Goal: Check status: Check status

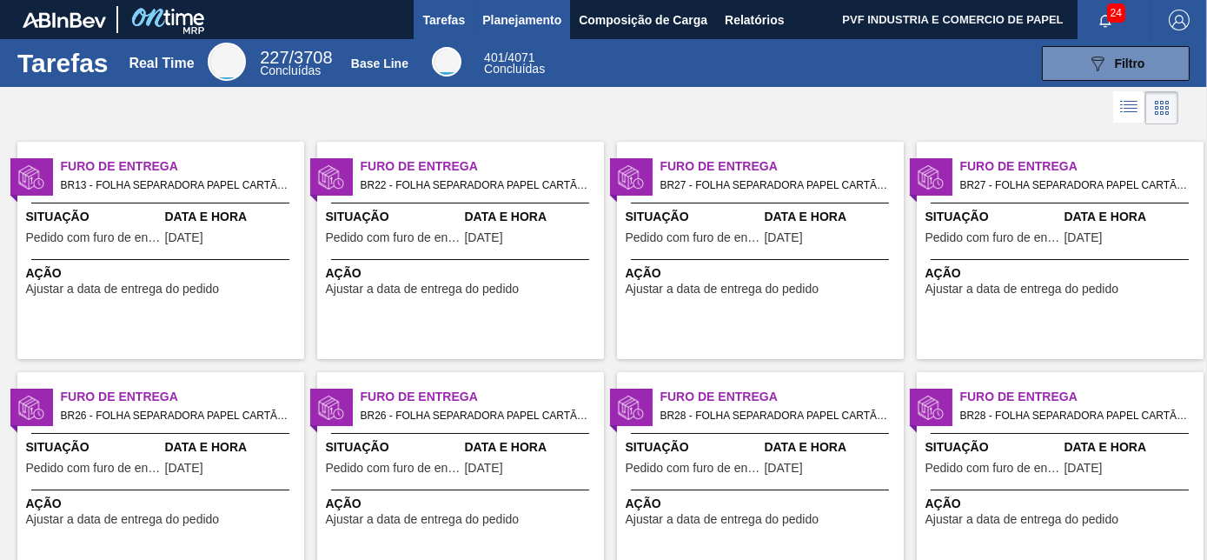
click at [522, 19] on span "Planejamento" at bounding box center [521, 20] width 79 height 21
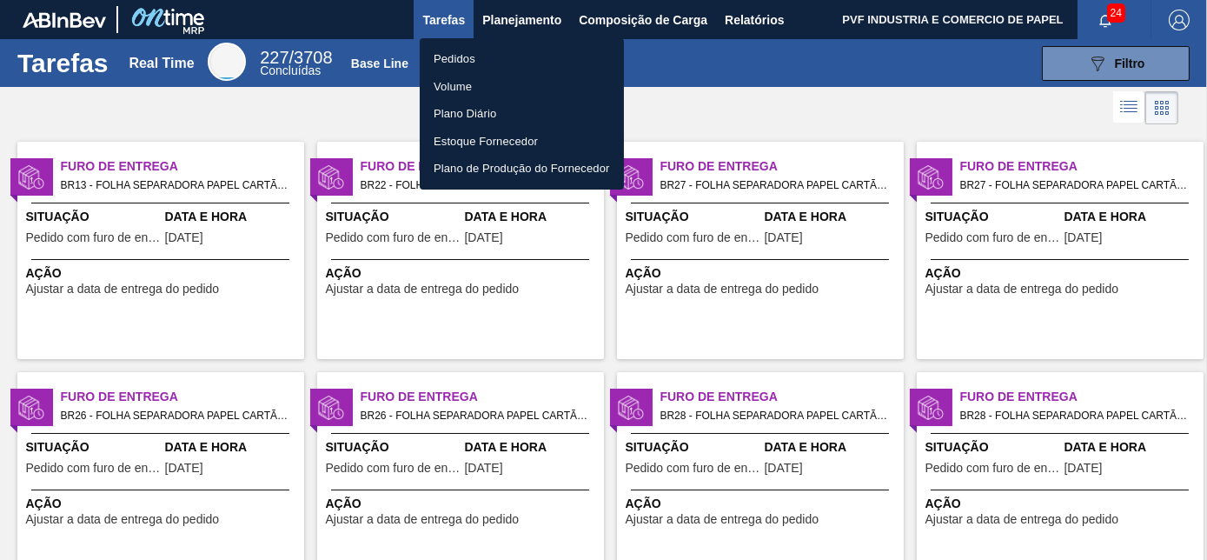
click at [477, 59] on li "Pedidos" at bounding box center [522, 59] width 204 height 28
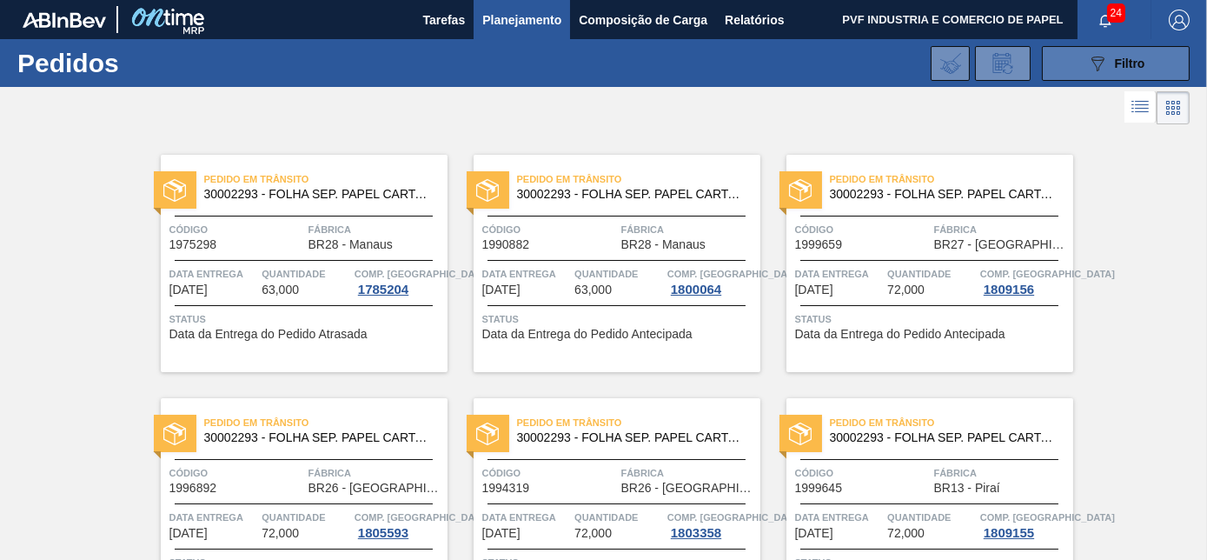
click at [1106, 72] on div "089F7B8B-B2A5-4AFE-B5C0-19BA573D28AC Filtro" at bounding box center [1116, 63] width 58 height 21
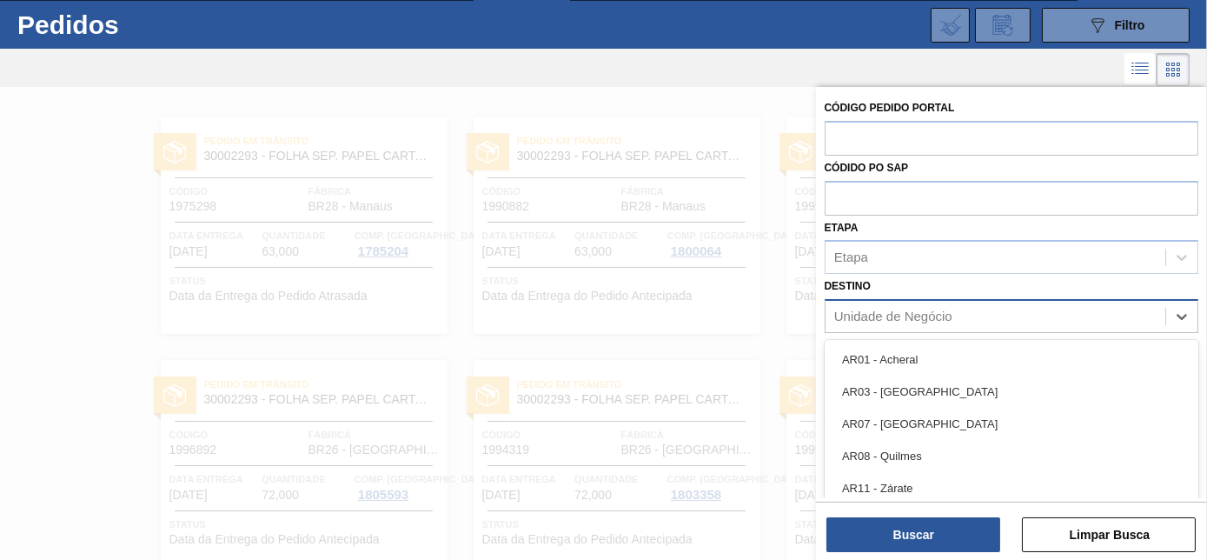
click at [893, 315] on div "Unidade de Negócio" at bounding box center [893, 316] width 118 height 15
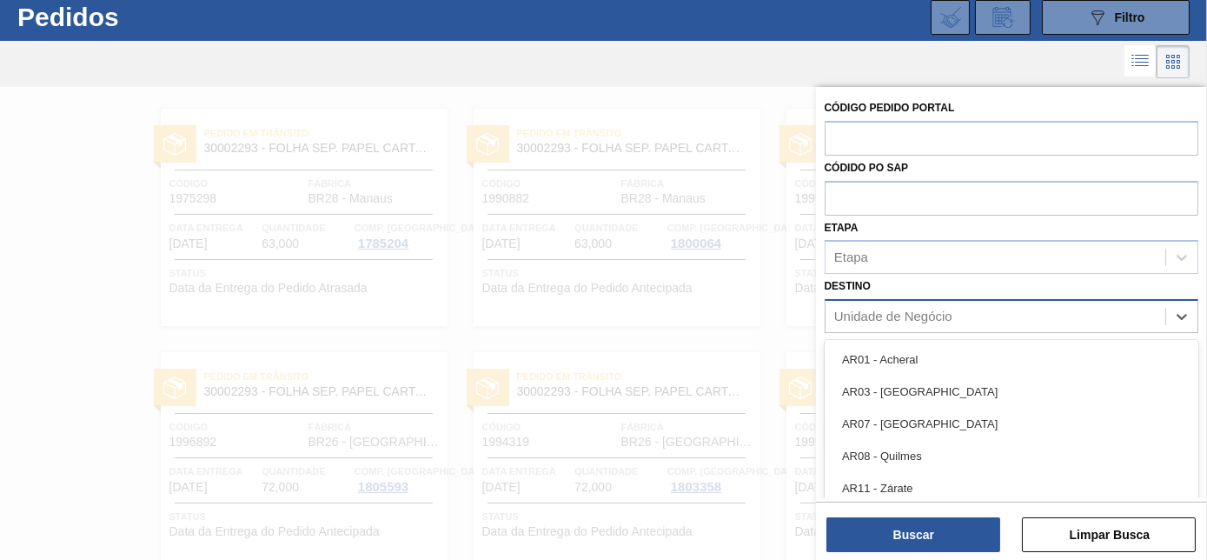
scroll to position [46, 0]
type input "i"
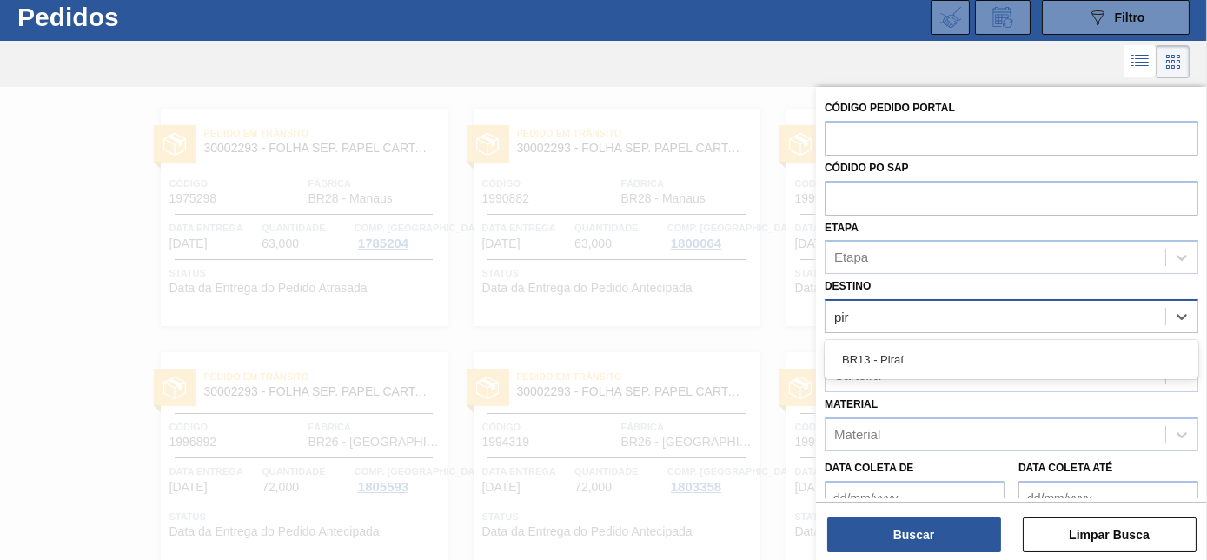
type input "pira"
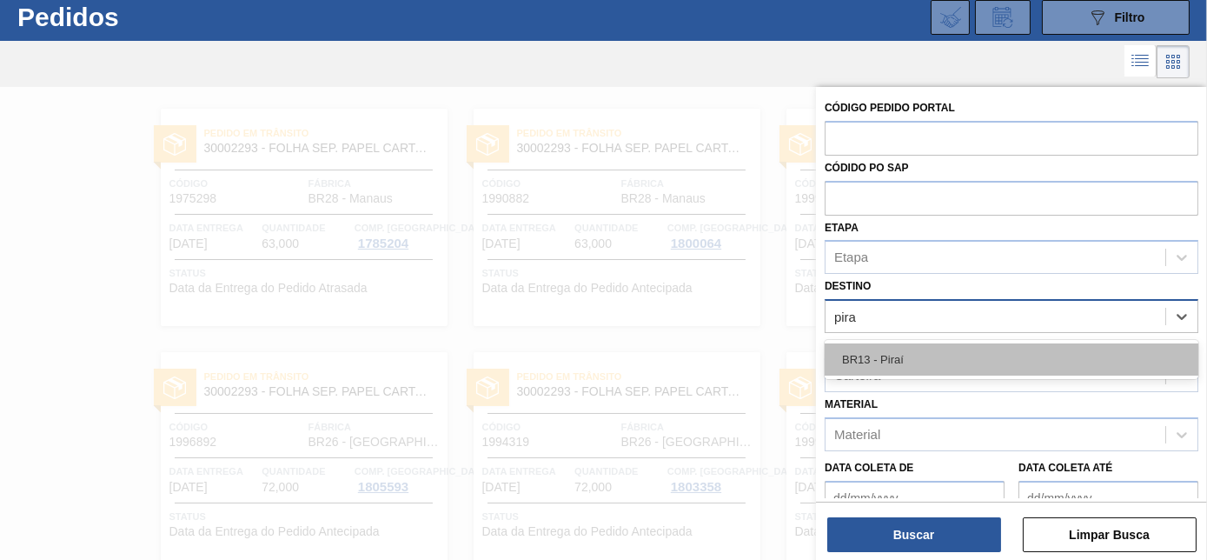
click at [893, 344] on div "BR13 - Piraí" at bounding box center [1012, 359] width 374 height 32
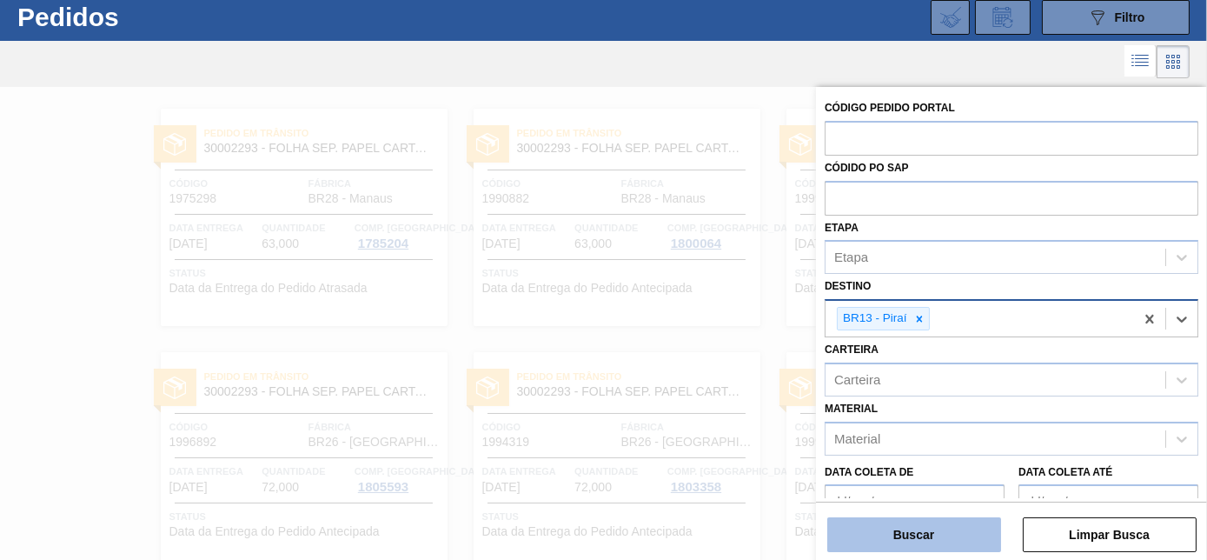
click at [905, 538] on button "Buscar" at bounding box center [915, 534] width 174 height 35
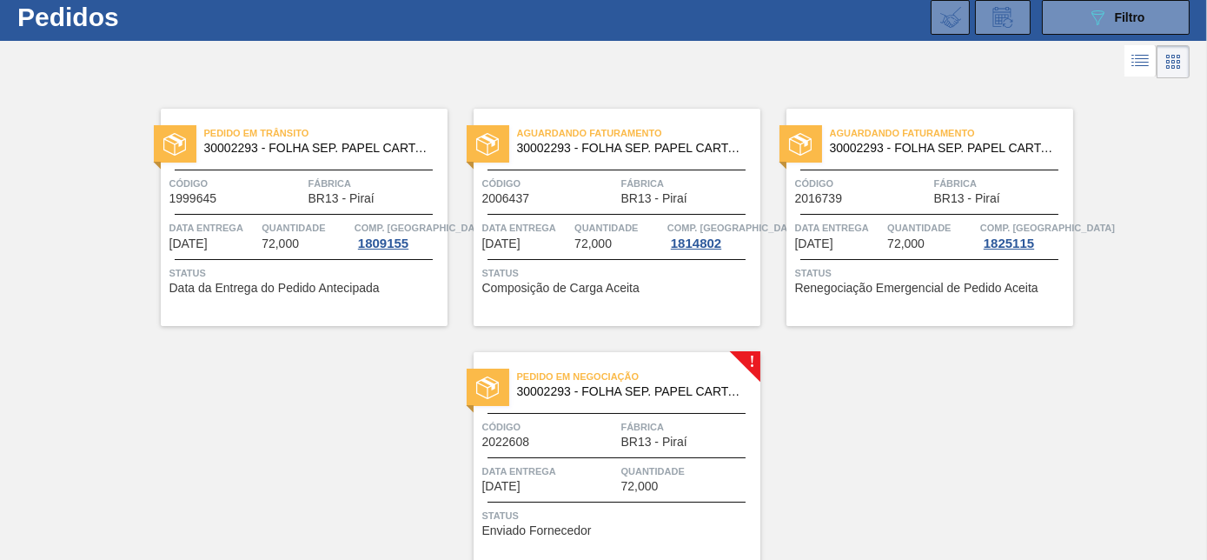
scroll to position [120, 0]
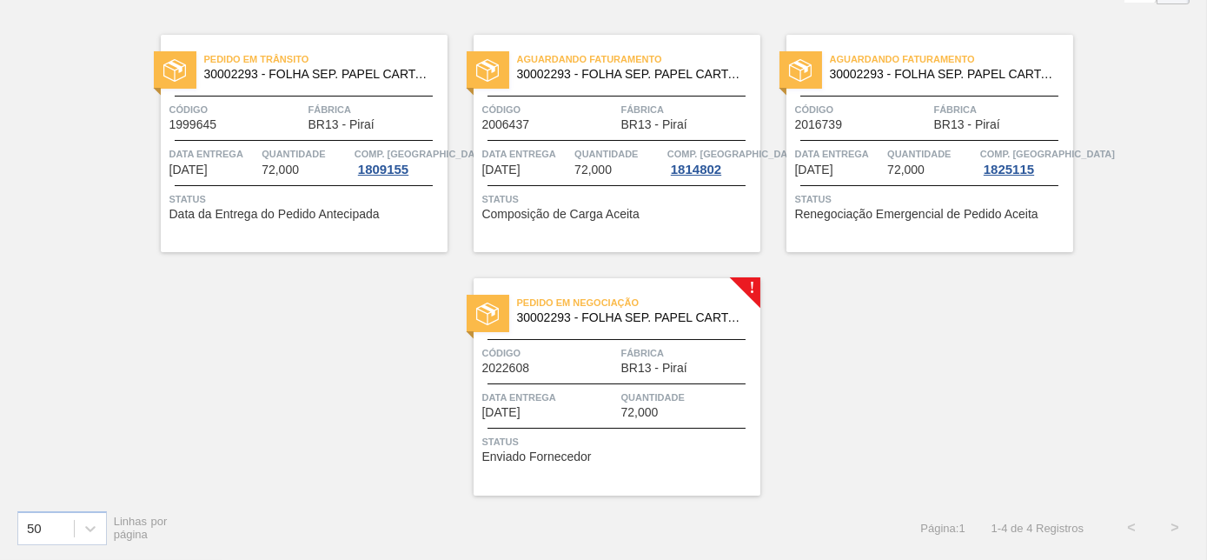
click at [299, 123] on div "Código 1999645" at bounding box center [237, 116] width 135 height 30
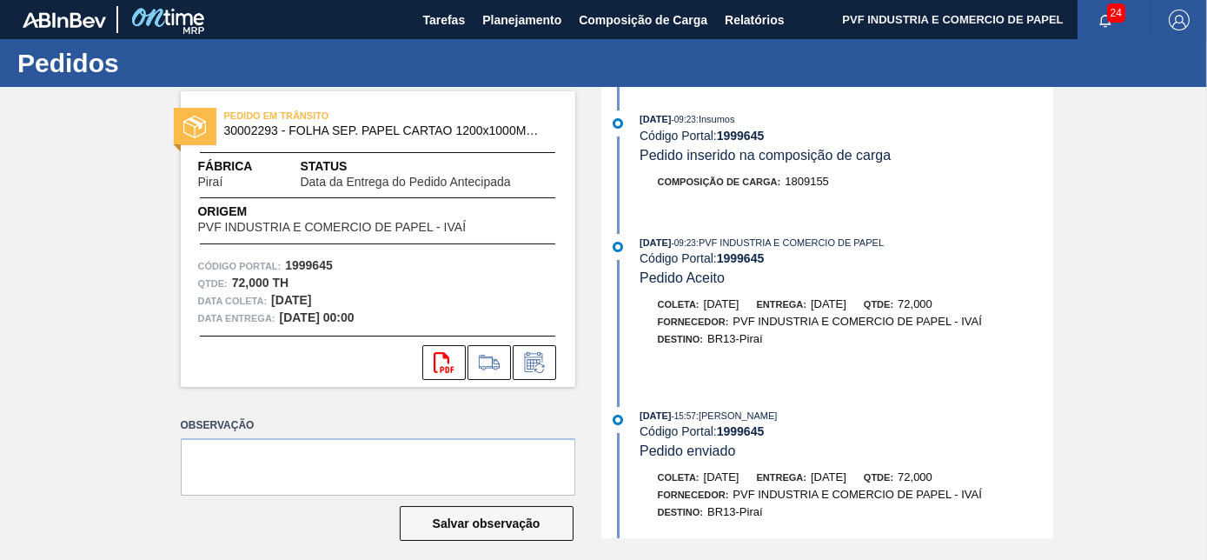
scroll to position [982, 0]
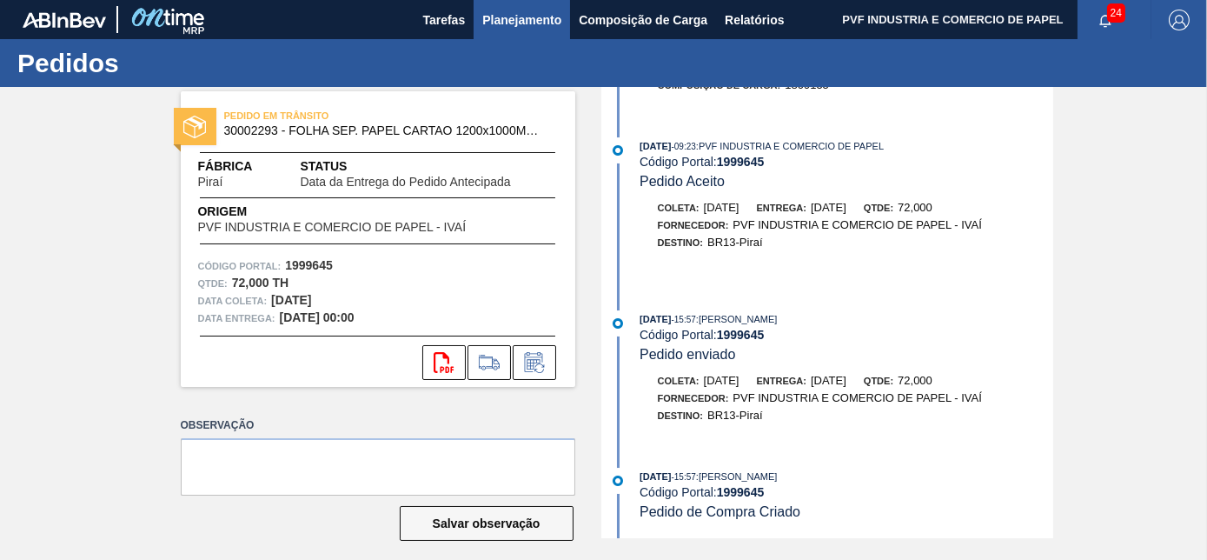
click at [513, 16] on span "Planejamento" at bounding box center [521, 20] width 79 height 21
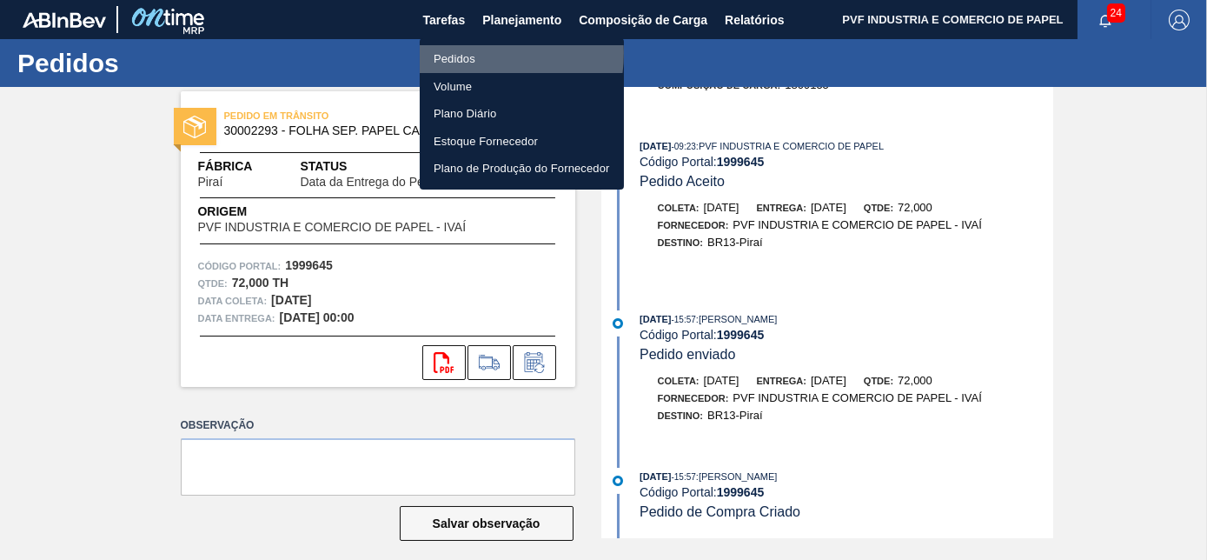
click at [474, 53] on li "Pedidos" at bounding box center [522, 59] width 204 height 28
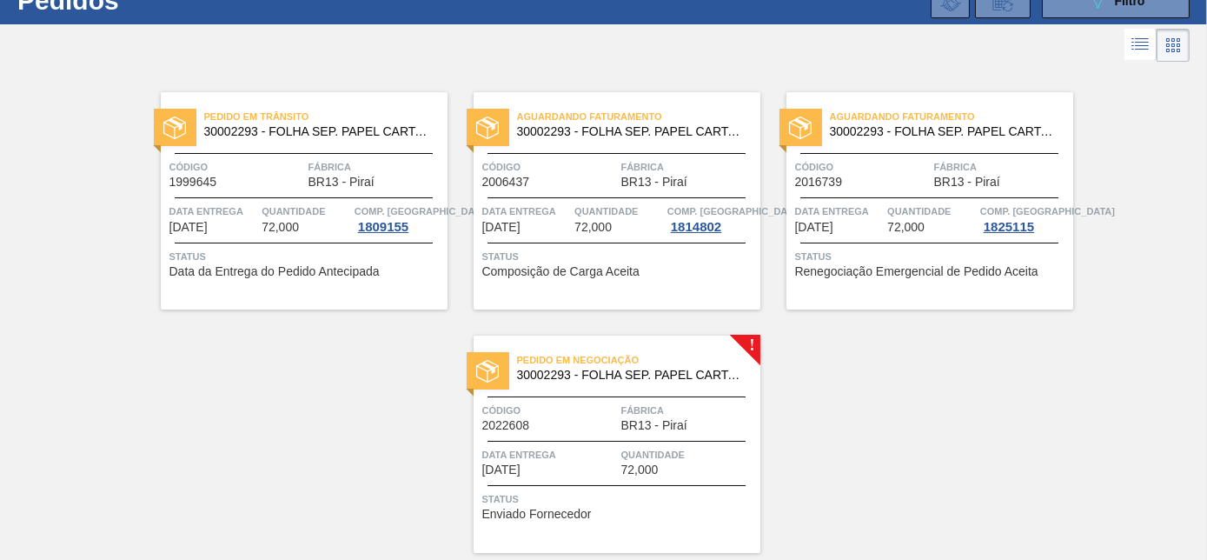
scroll to position [120, 0]
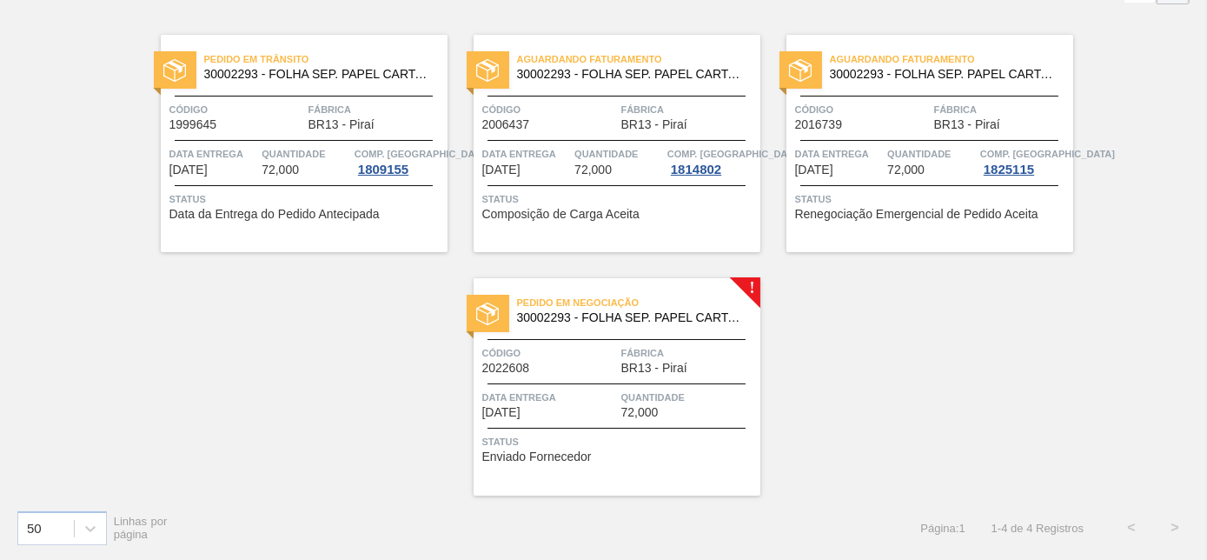
click at [669, 339] on div at bounding box center [617, 339] width 258 height 1
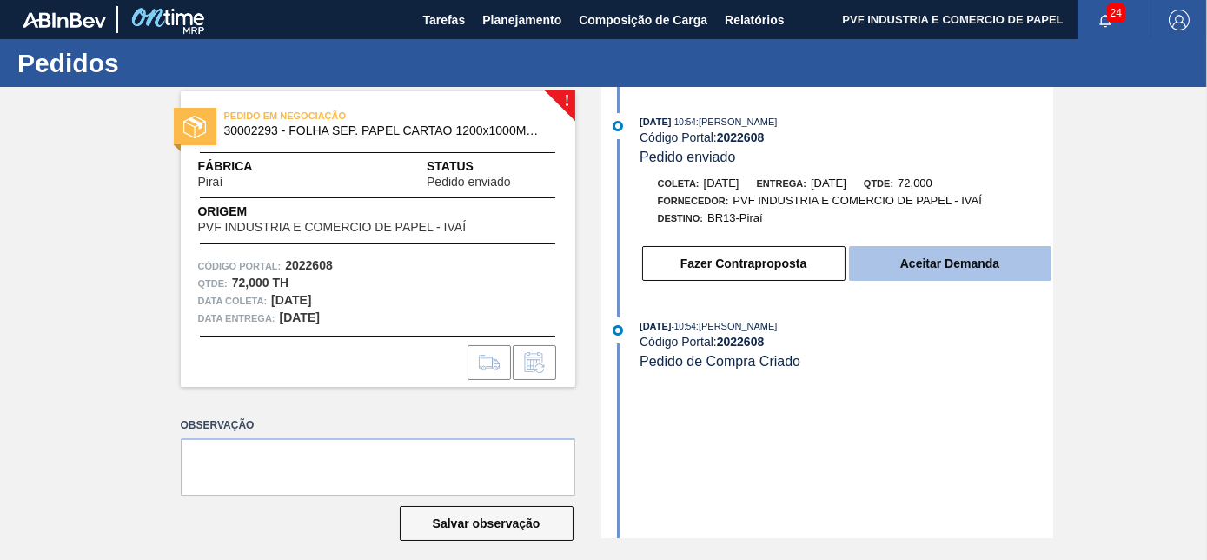
click at [985, 272] on button "Aceitar Demanda" at bounding box center [950, 263] width 203 height 35
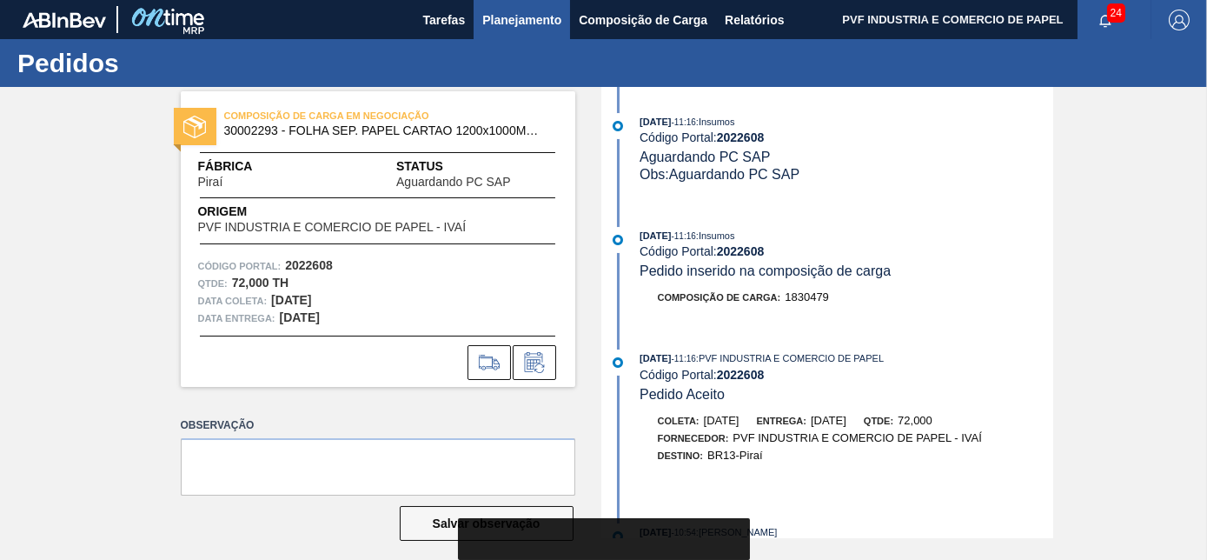
click at [513, 23] on span "Planejamento" at bounding box center [521, 20] width 79 height 21
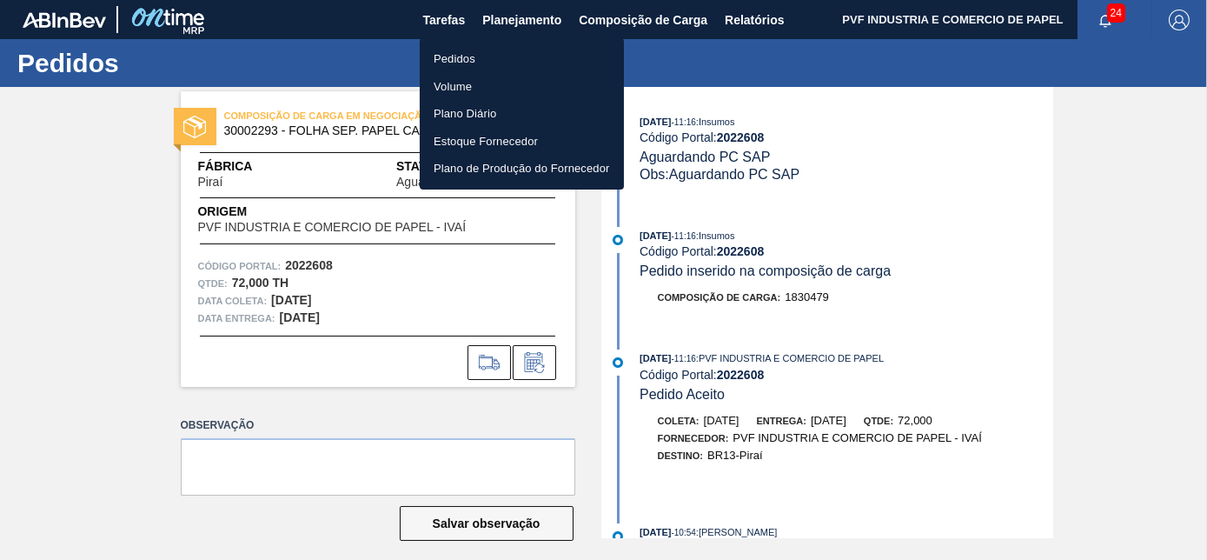
click at [457, 53] on li "Pedidos" at bounding box center [522, 59] width 204 height 28
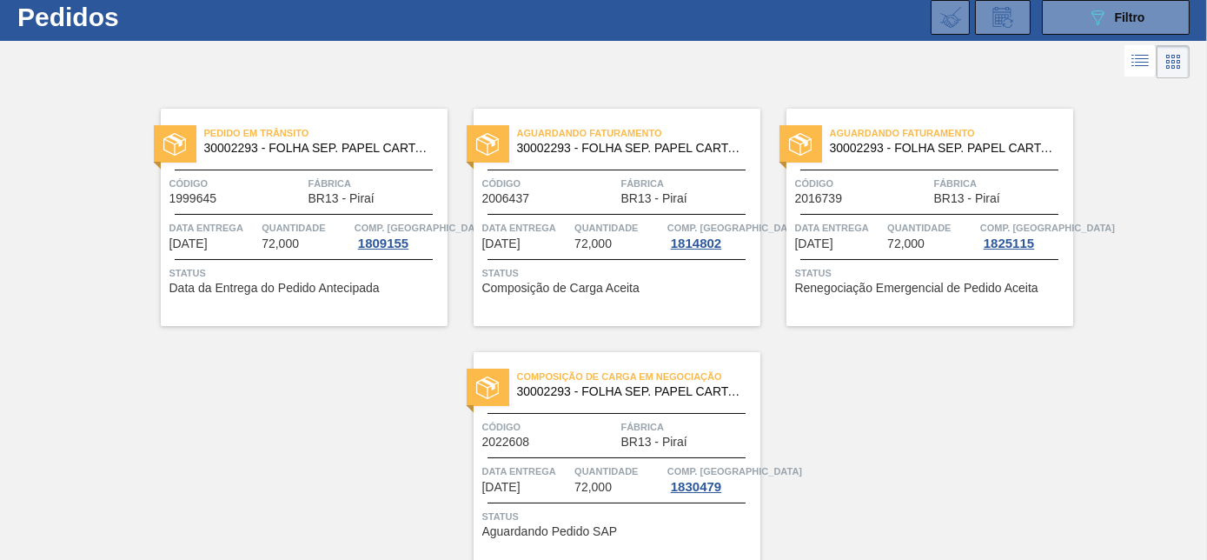
scroll to position [120, 0]
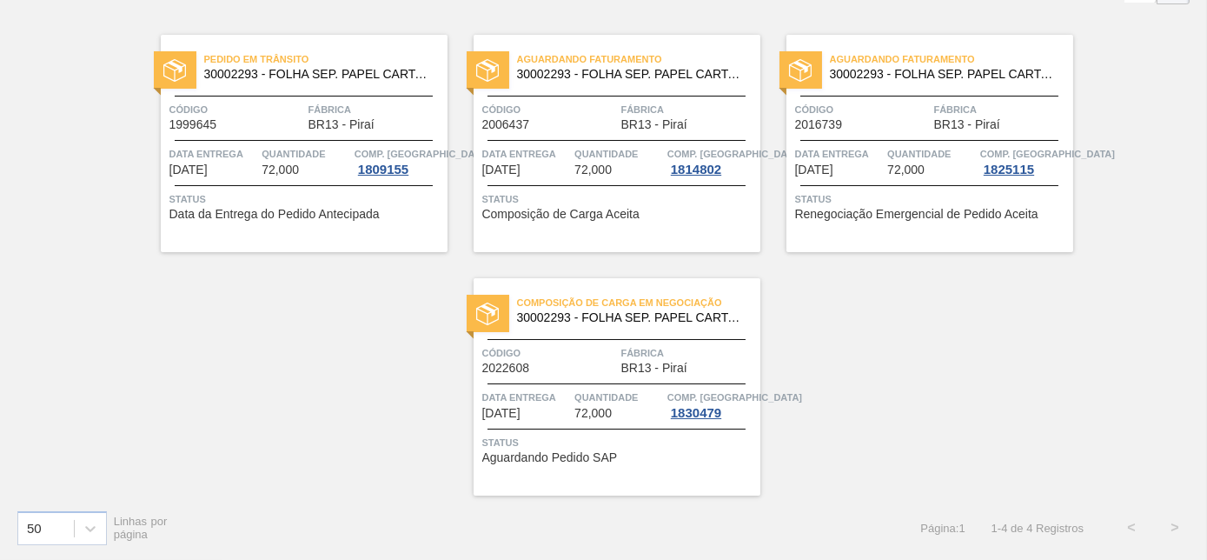
click at [632, 345] on span "Fábrica" at bounding box center [689, 352] width 135 height 17
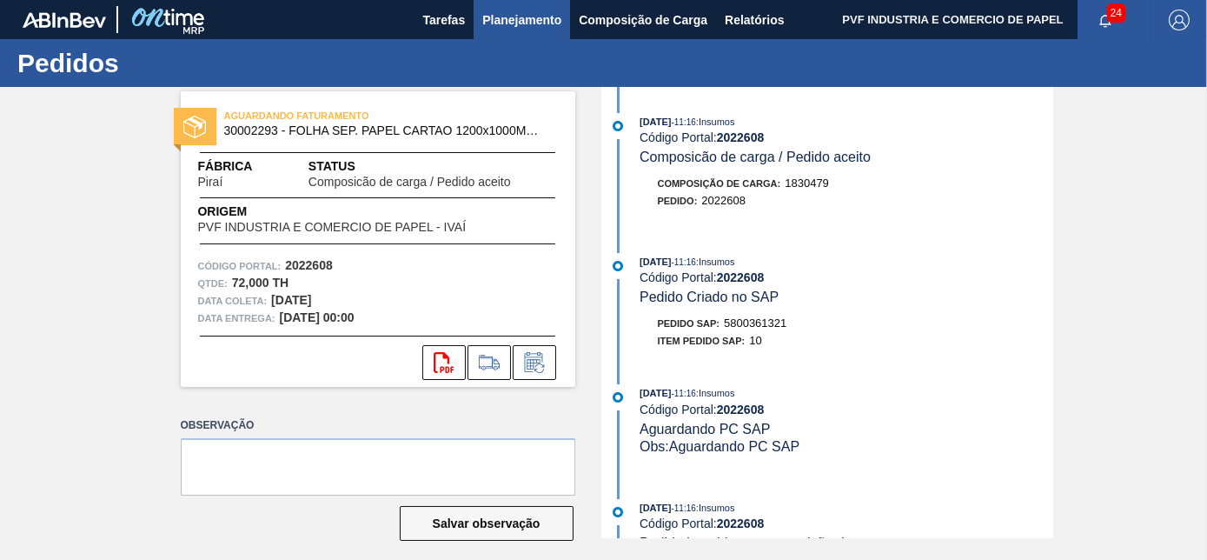
click at [500, 24] on span "Planejamento" at bounding box center [521, 20] width 79 height 21
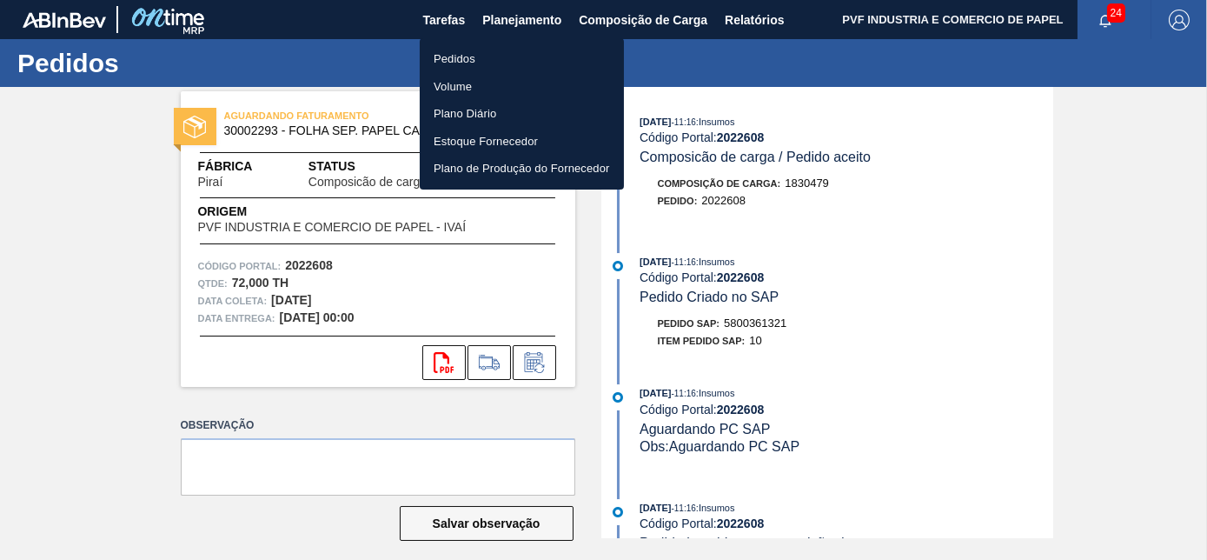
click at [445, 61] on li "Pedidos" at bounding box center [522, 59] width 204 height 28
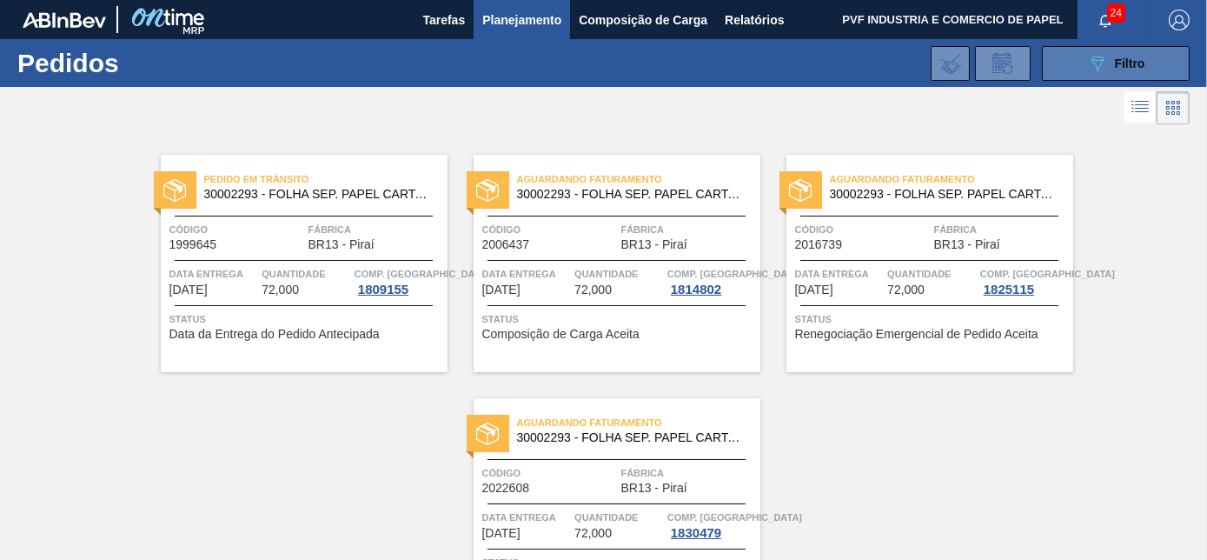
click at [1088, 53] on icon "089F7B8B-B2A5-4AFE-B5C0-19BA573D28AC" at bounding box center [1097, 63] width 21 height 21
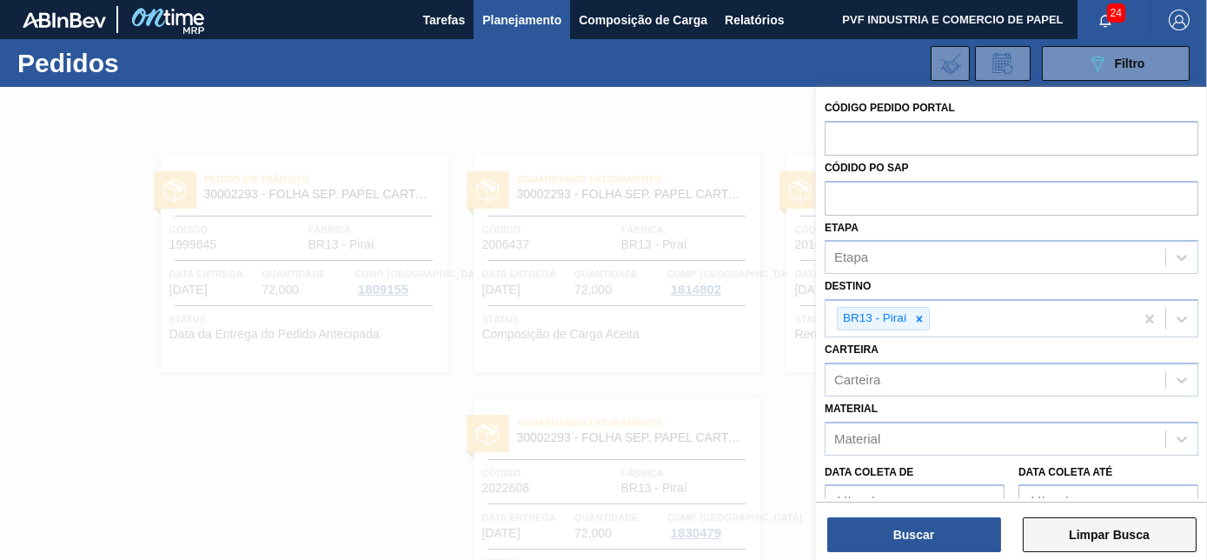
click at [1087, 530] on button "Limpar Busca" at bounding box center [1110, 534] width 174 height 35
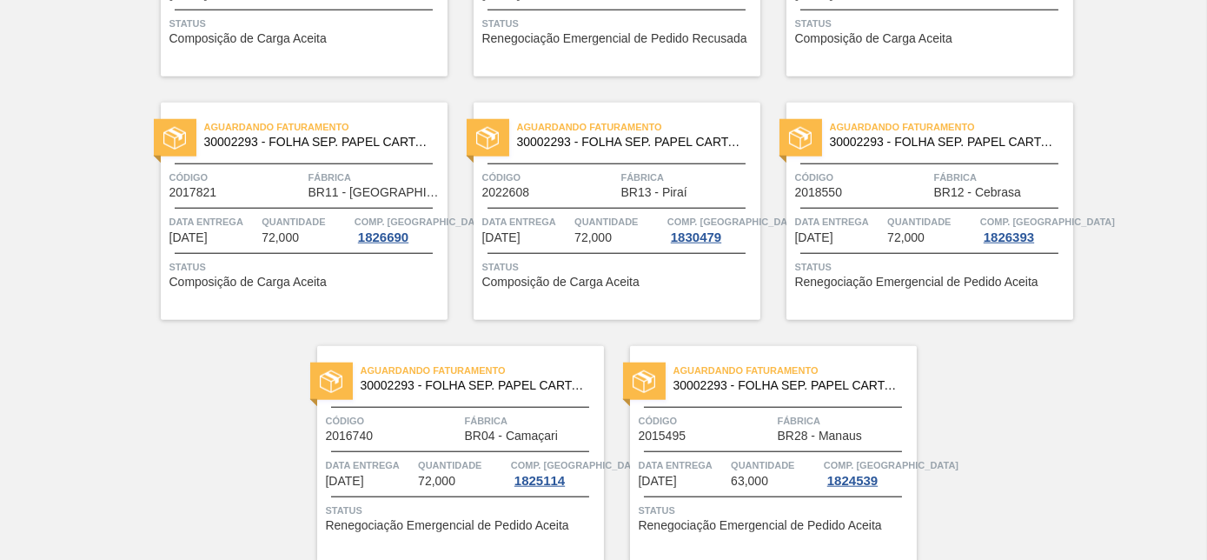
scroll to position [3771, 0]
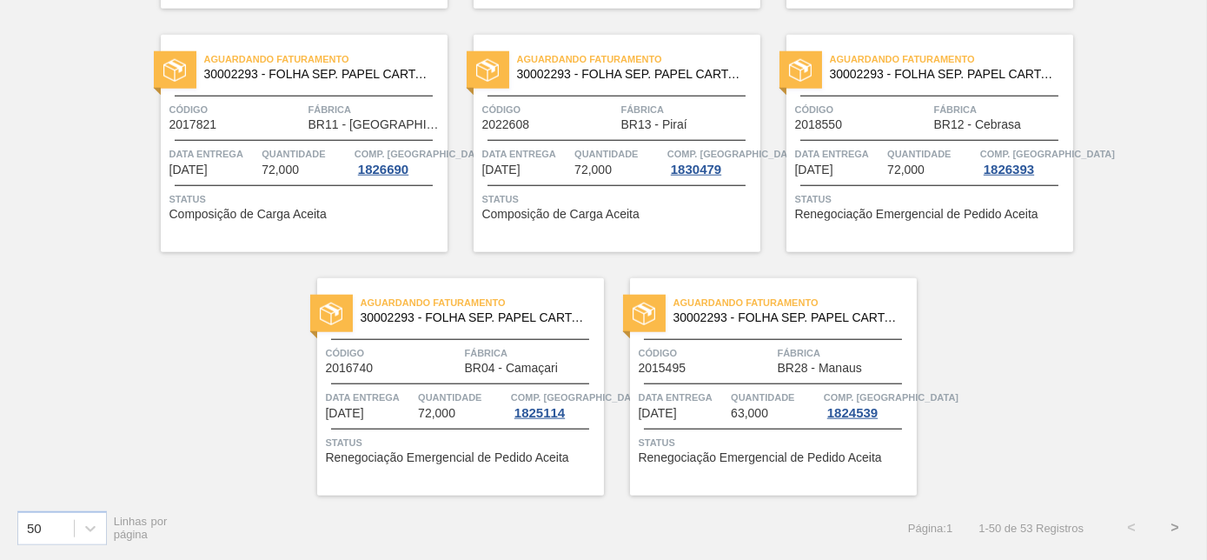
click at [1181, 526] on button ">" at bounding box center [1174, 527] width 43 height 43
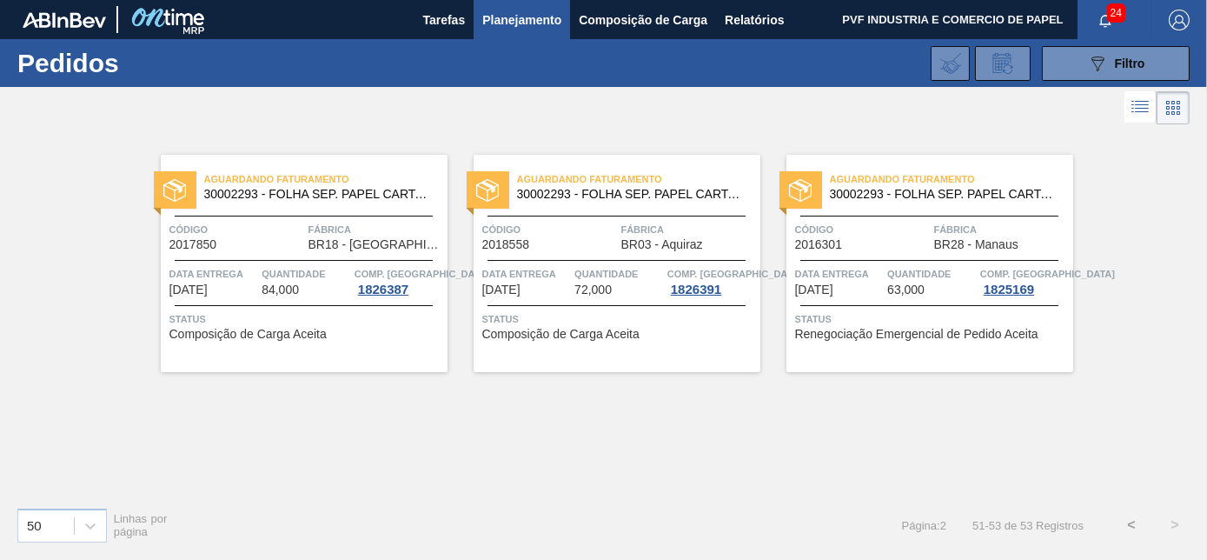
scroll to position [0, 0]
click at [1124, 518] on button "<" at bounding box center [1131, 524] width 43 height 43
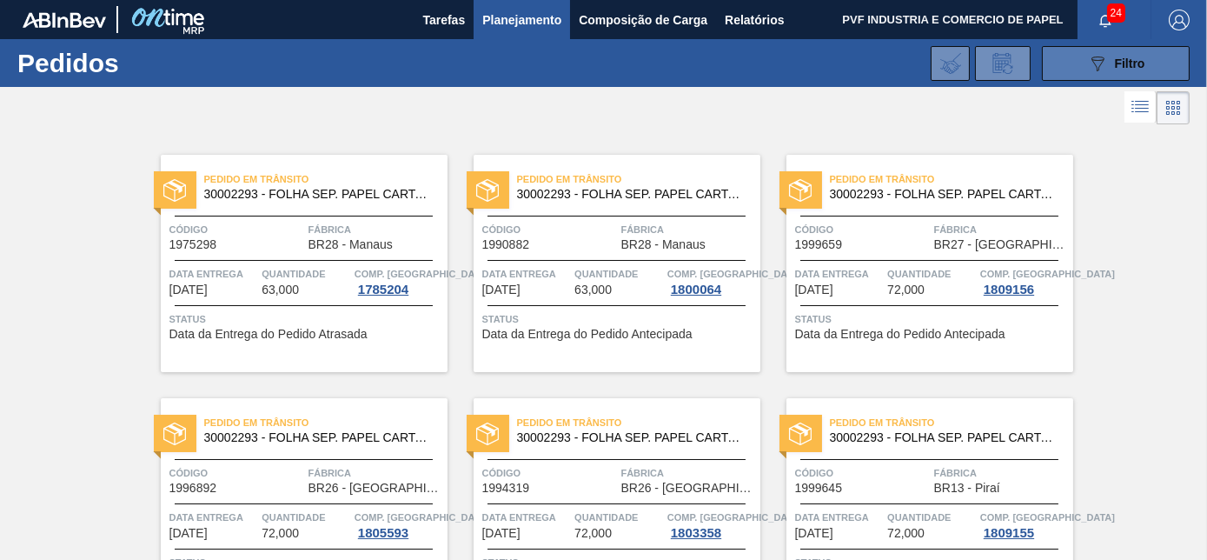
click at [1097, 70] on icon "089F7B8B-B2A5-4AFE-B5C0-19BA573D28AC" at bounding box center [1097, 63] width 21 height 21
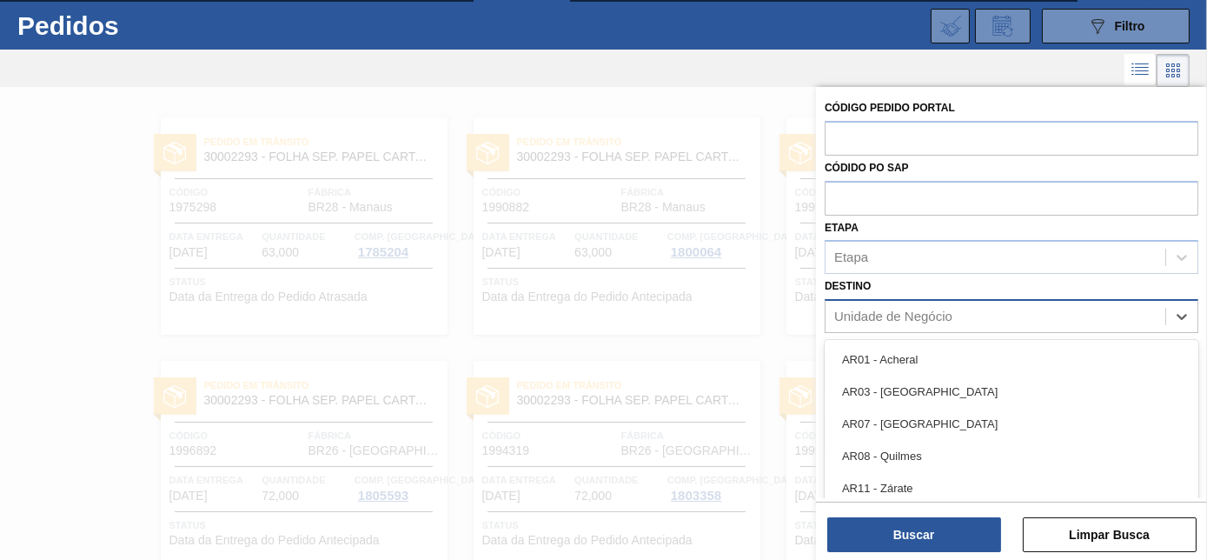
click at [925, 310] on div "Unidade de Negócio" at bounding box center [893, 316] width 118 height 15
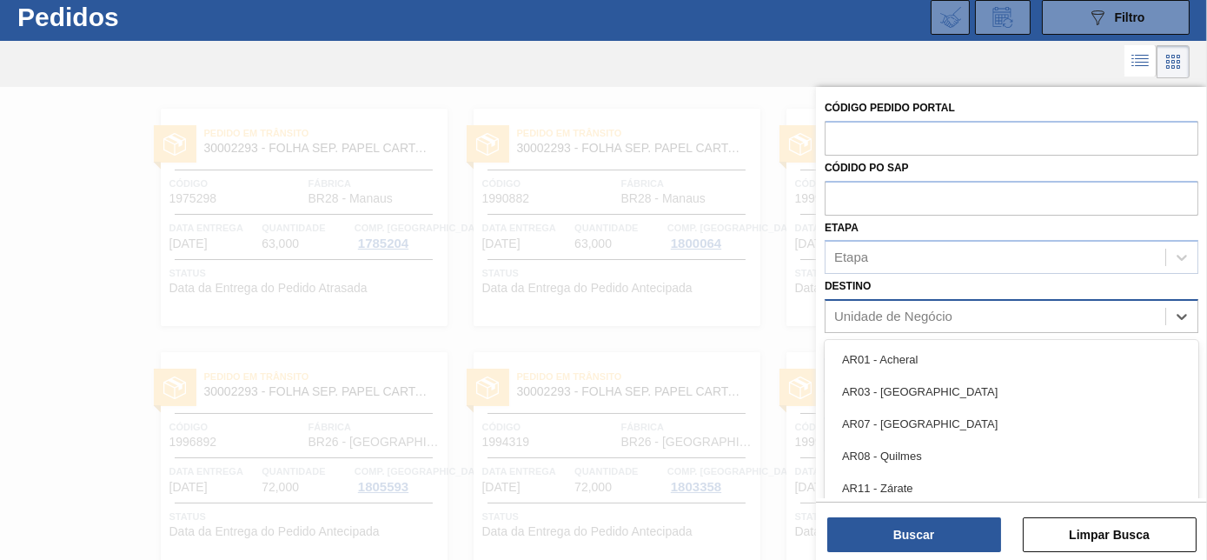
scroll to position [46, 0]
type input "rio"
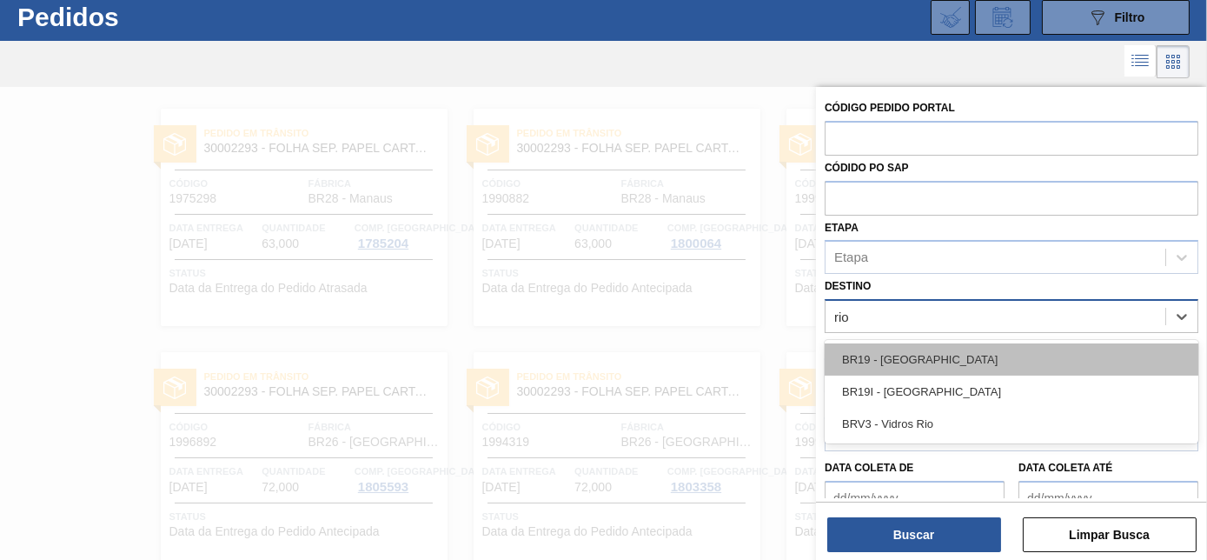
click at [934, 344] on div "BR19 - [GEOGRAPHIC_DATA]" at bounding box center [1012, 359] width 374 height 32
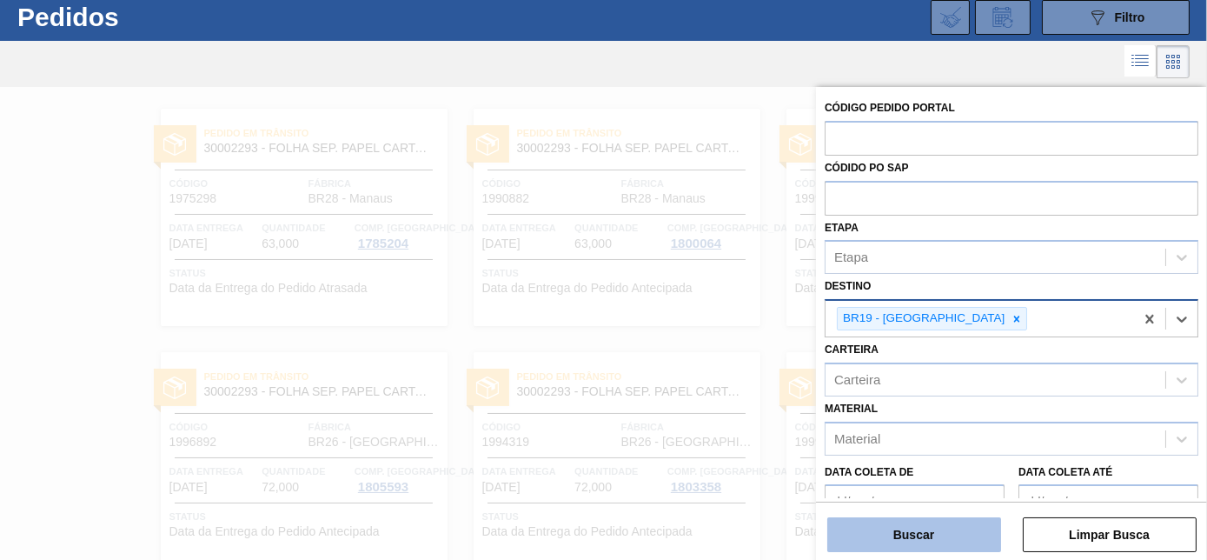
click at [906, 536] on button "Buscar" at bounding box center [915, 534] width 174 height 35
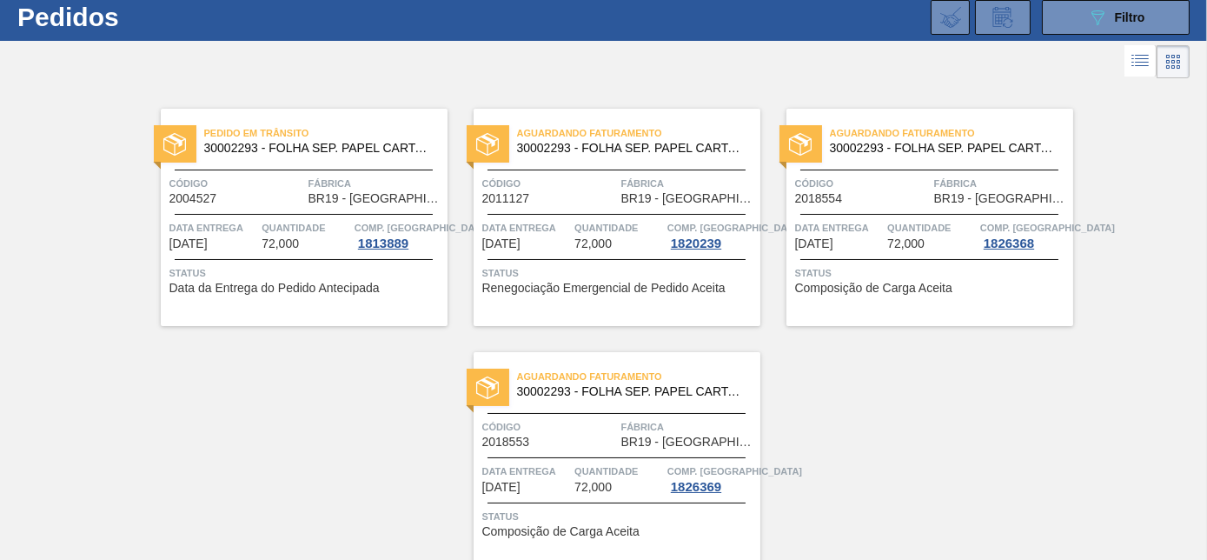
click at [894, 181] on span "Código" at bounding box center [862, 183] width 135 height 17
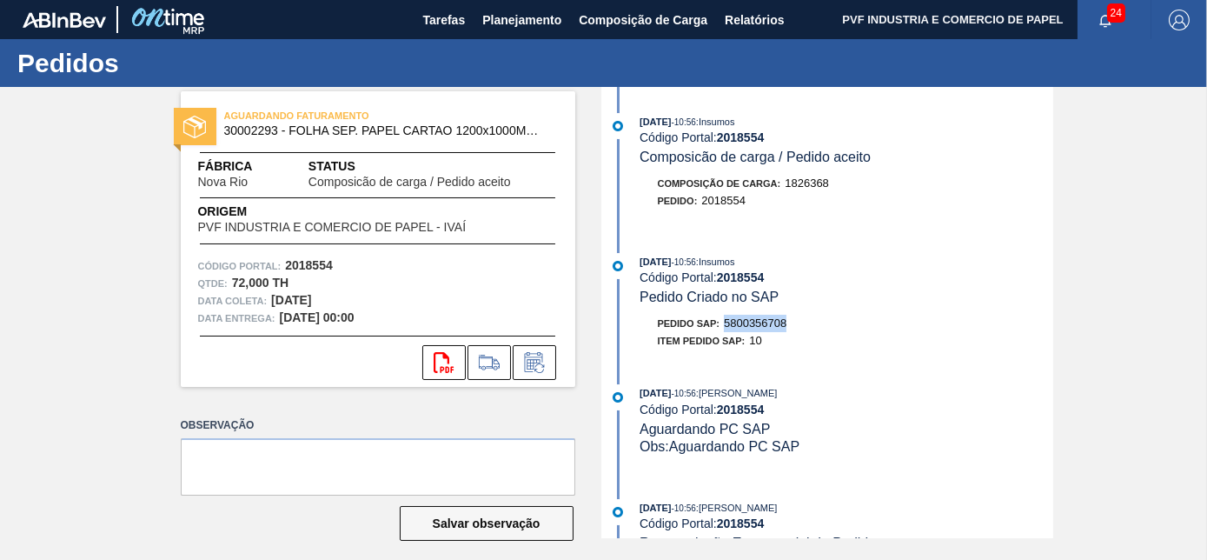
drag, startPoint x: 723, startPoint y: 322, endPoint x: 794, endPoint y: 324, distance: 71.3
click at [794, 324] on div "Pedido SAP: 5800356708" at bounding box center [847, 323] width 413 height 17
copy span "5800356708"
